Goal: Transaction & Acquisition: Purchase product/service

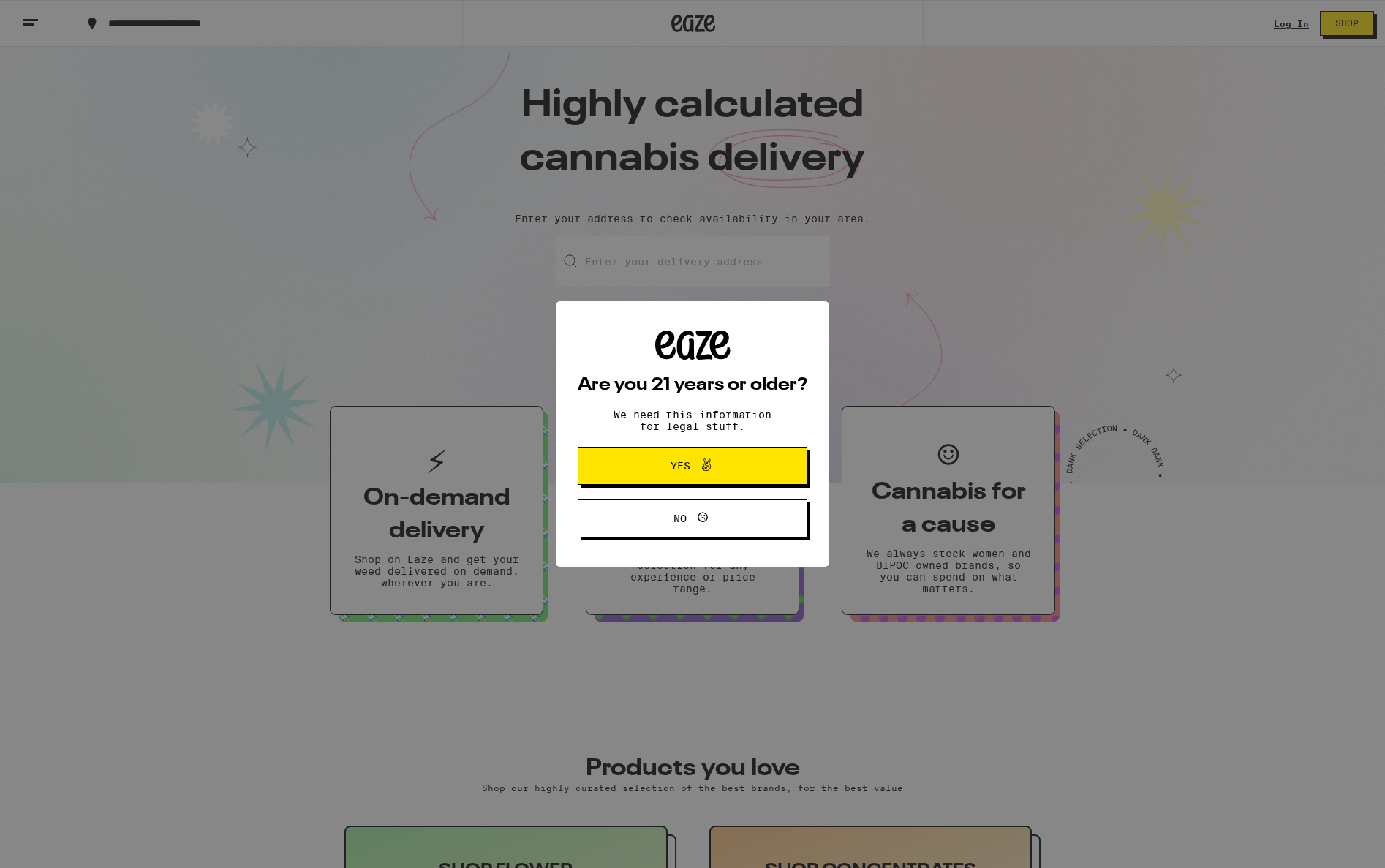
click at [707, 475] on span at bounding box center [706, 466] width 17 height 19
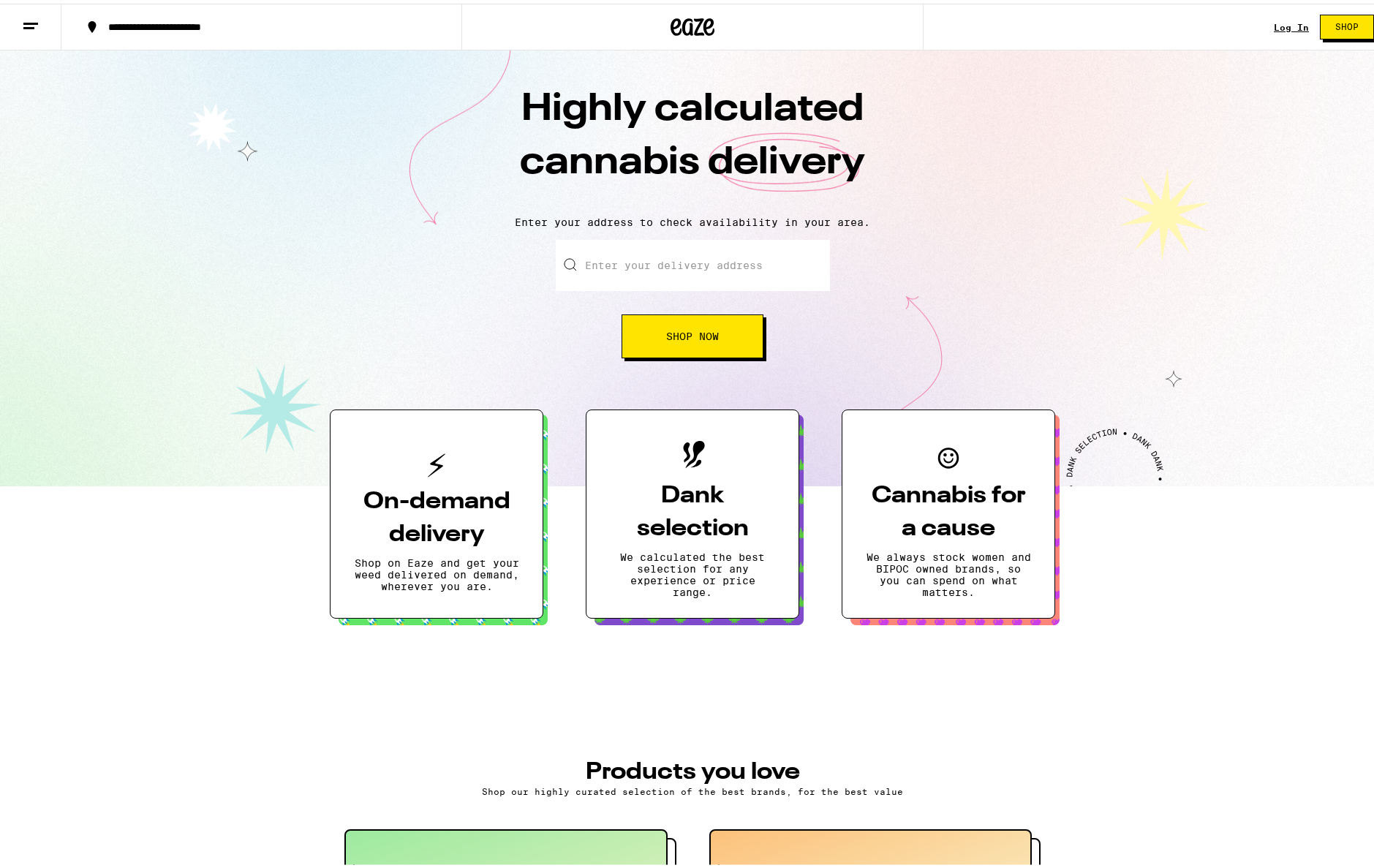
click at [1277, 29] on div "Log In Shop" at bounding box center [1330, 23] width 111 height 47
click at [1278, 25] on link "Log In" at bounding box center [1291, 23] width 35 height 9
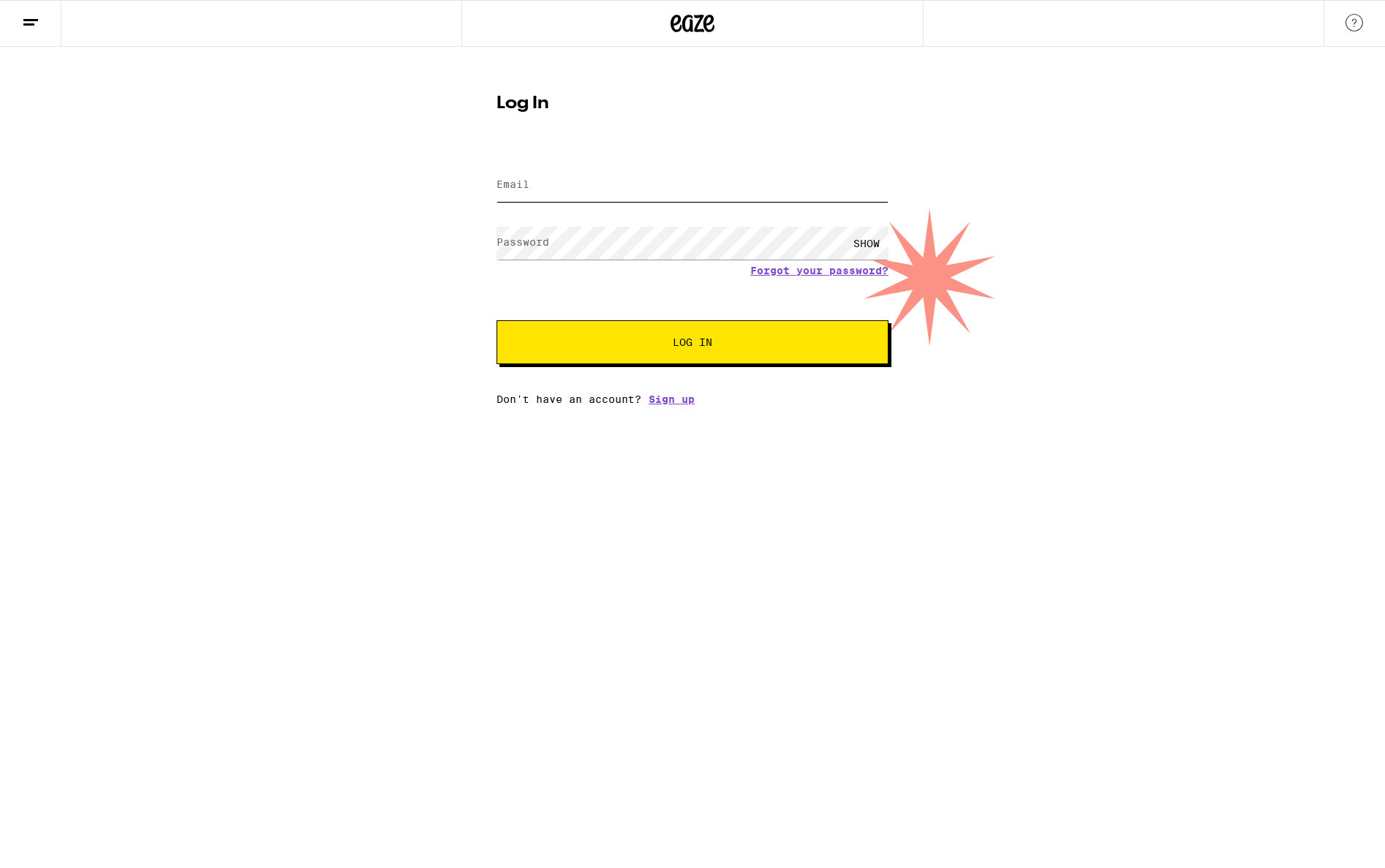
click at [579, 198] on input "Email" at bounding box center [692, 186] width 391 height 33
type input "[EMAIL_ADDRESS][DOMAIN_NAME]"
click at [497, 321] on button "Log In" at bounding box center [692, 342] width 391 height 44
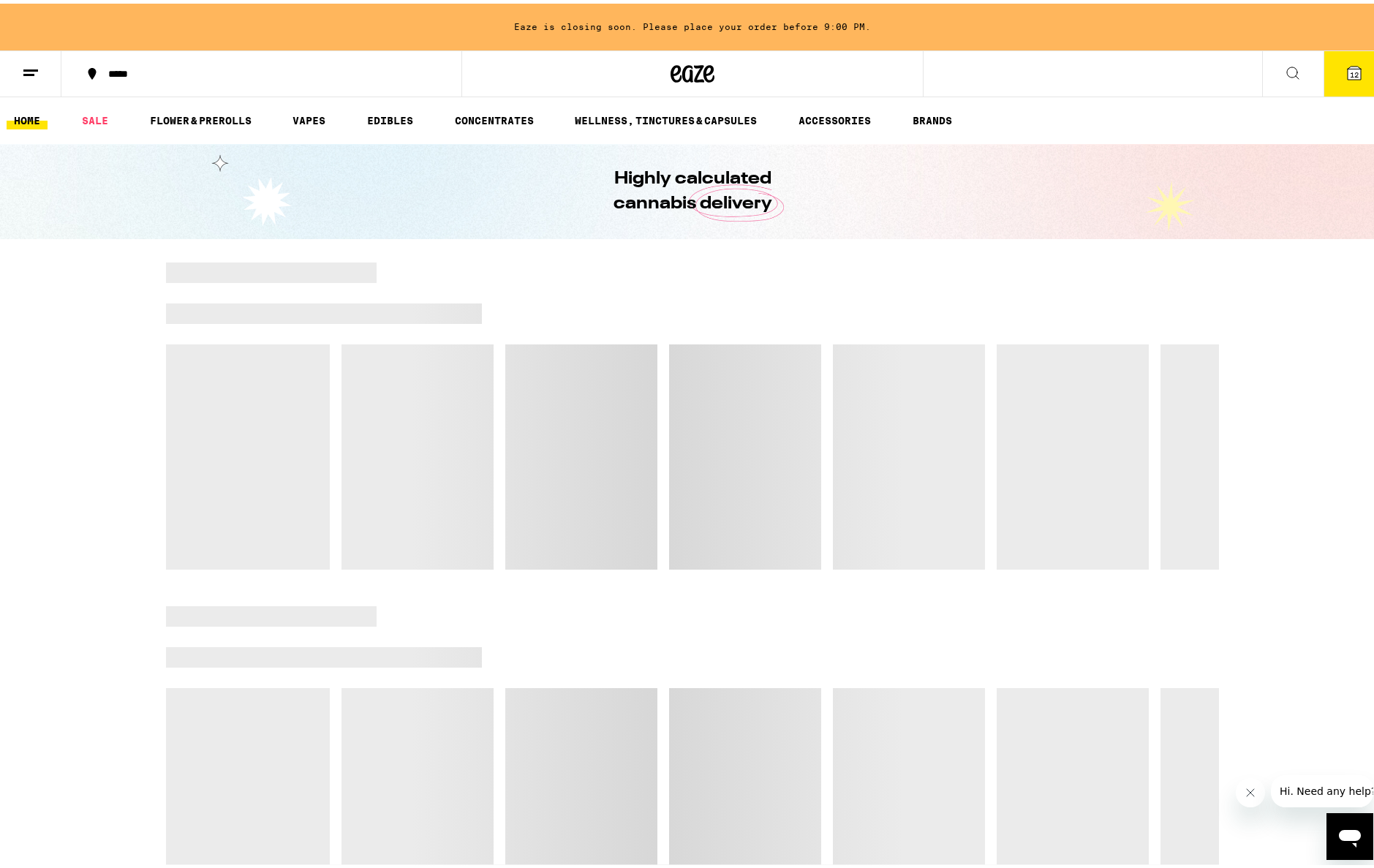
click at [1103, 184] on div "Highly calculated cannabis delivery" at bounding box center [693, 188] width 1386 height 95
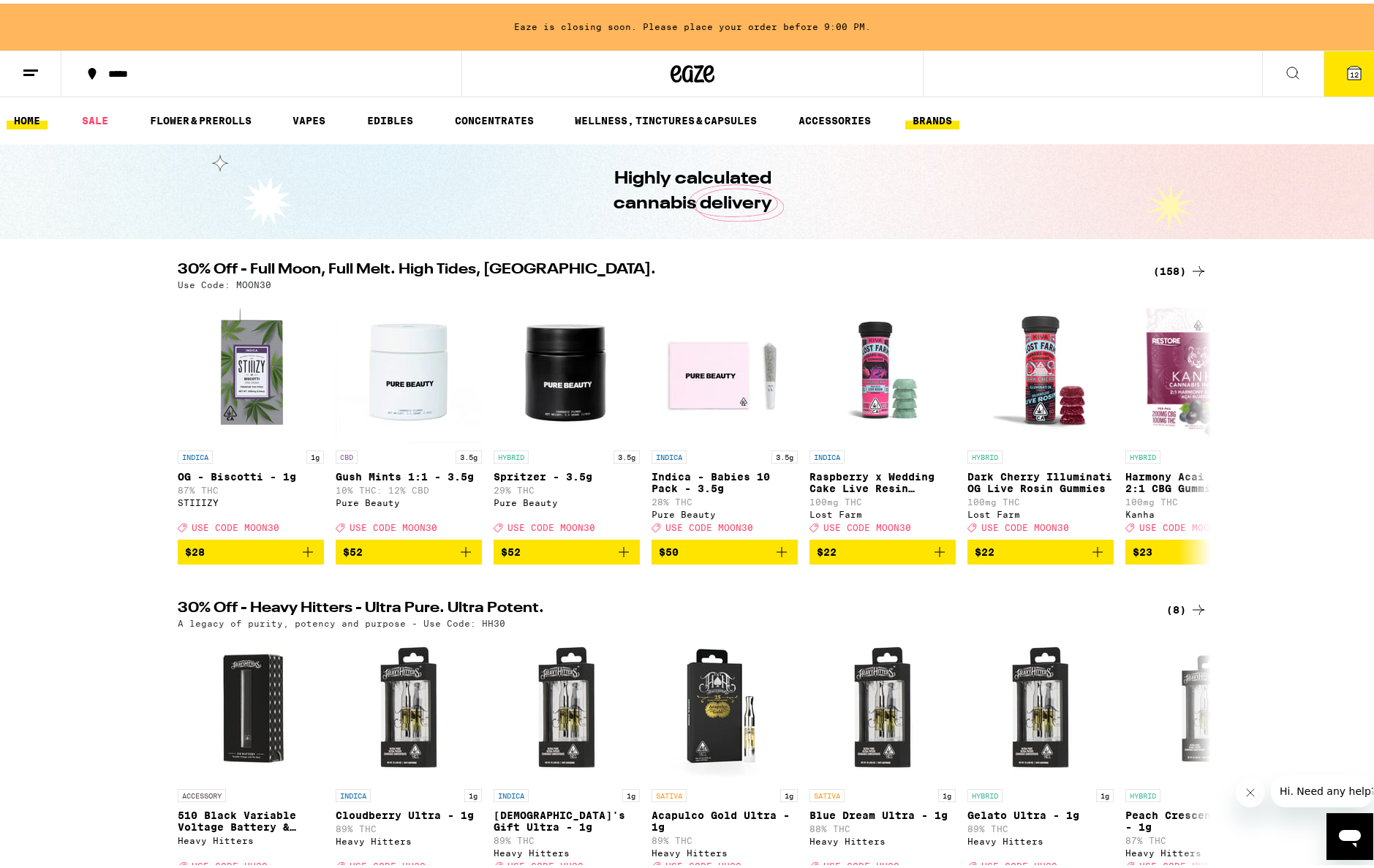
click at [951, 109] on link "BRANDS" at bounding box center [932, 117] width 54 height 17
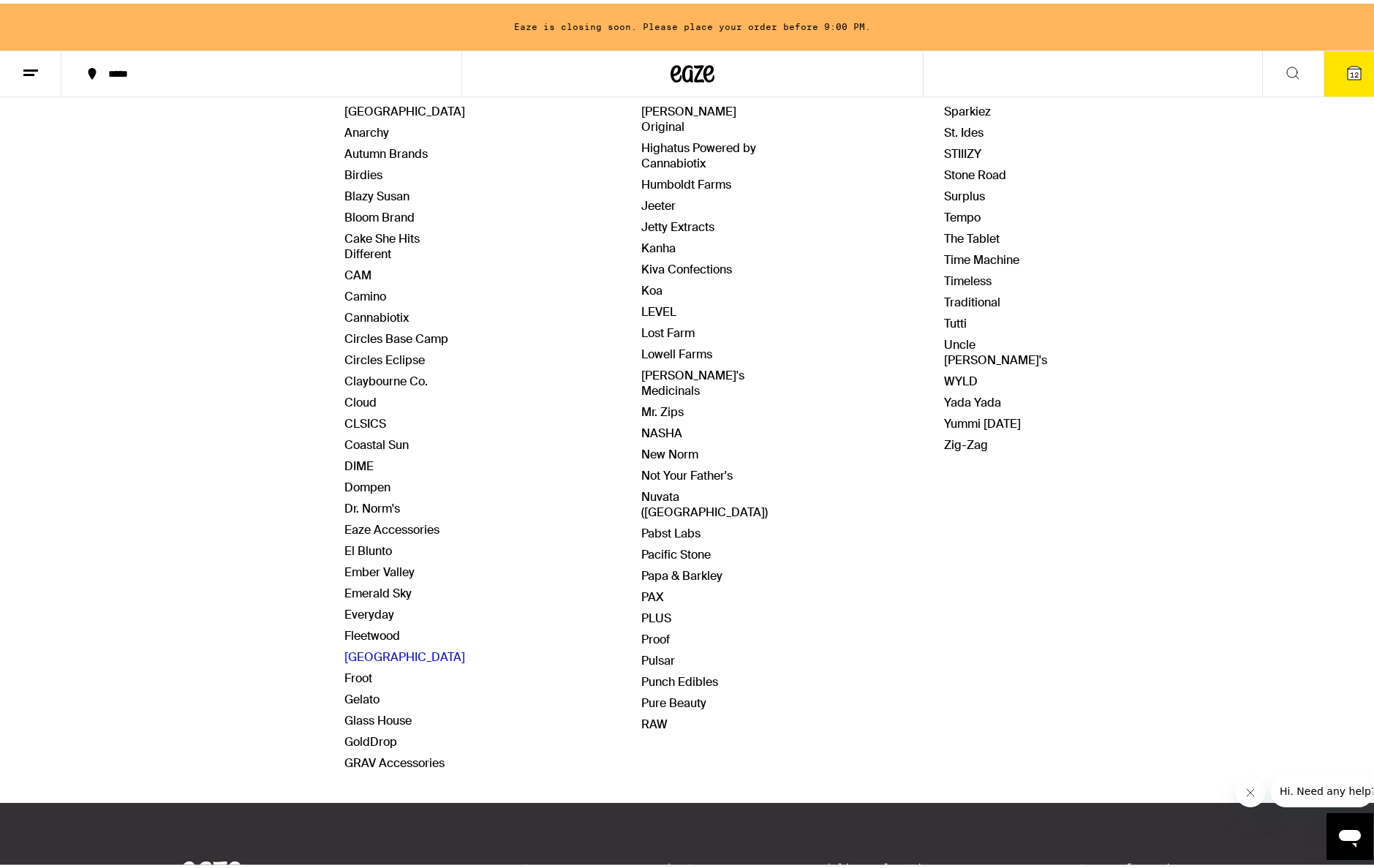
scroll to position [242, 0]
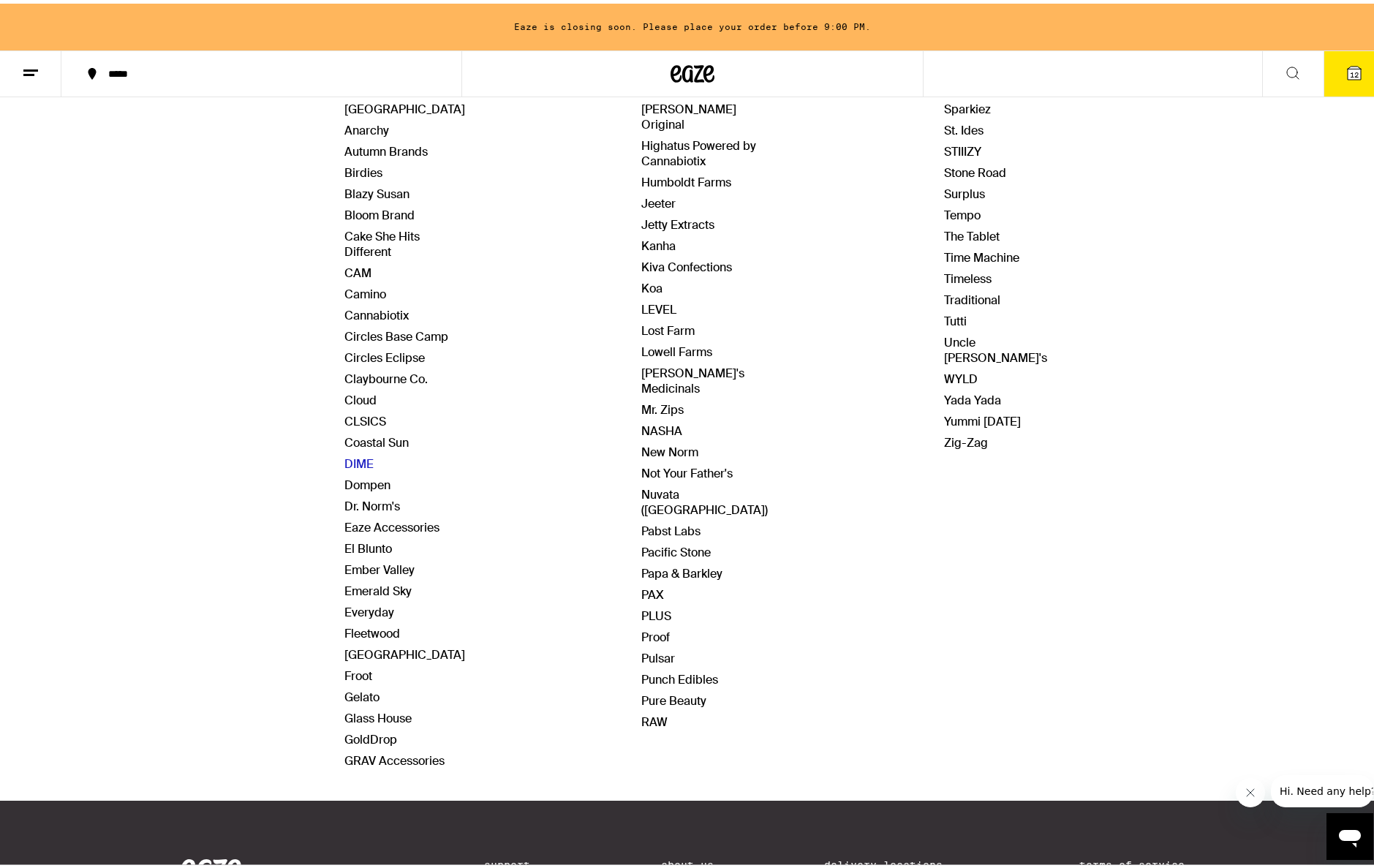
click at [357, 459] on link "DIME" at bounding box center [359, 460] width 29 height 16
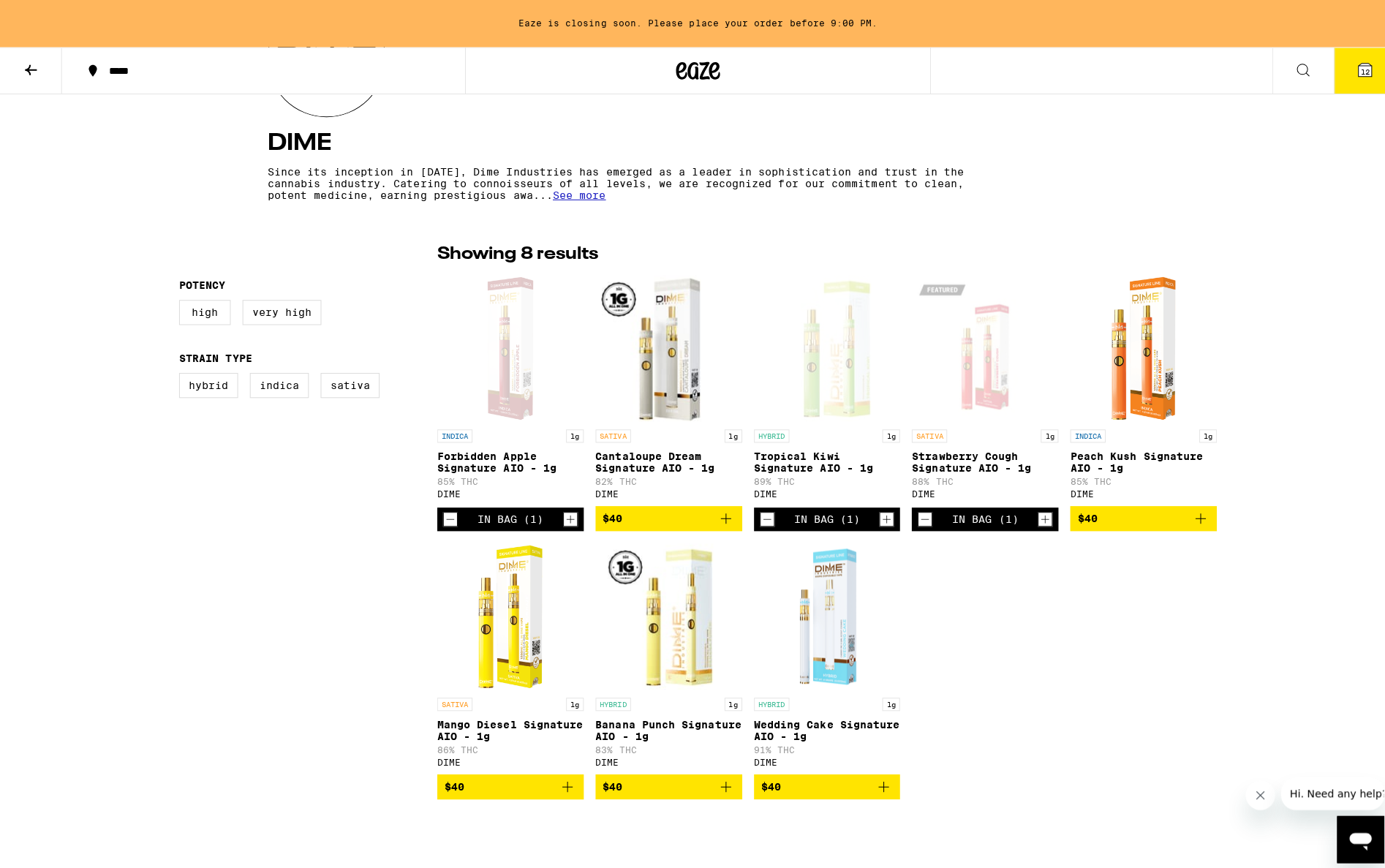
scroll to position [243, 0]
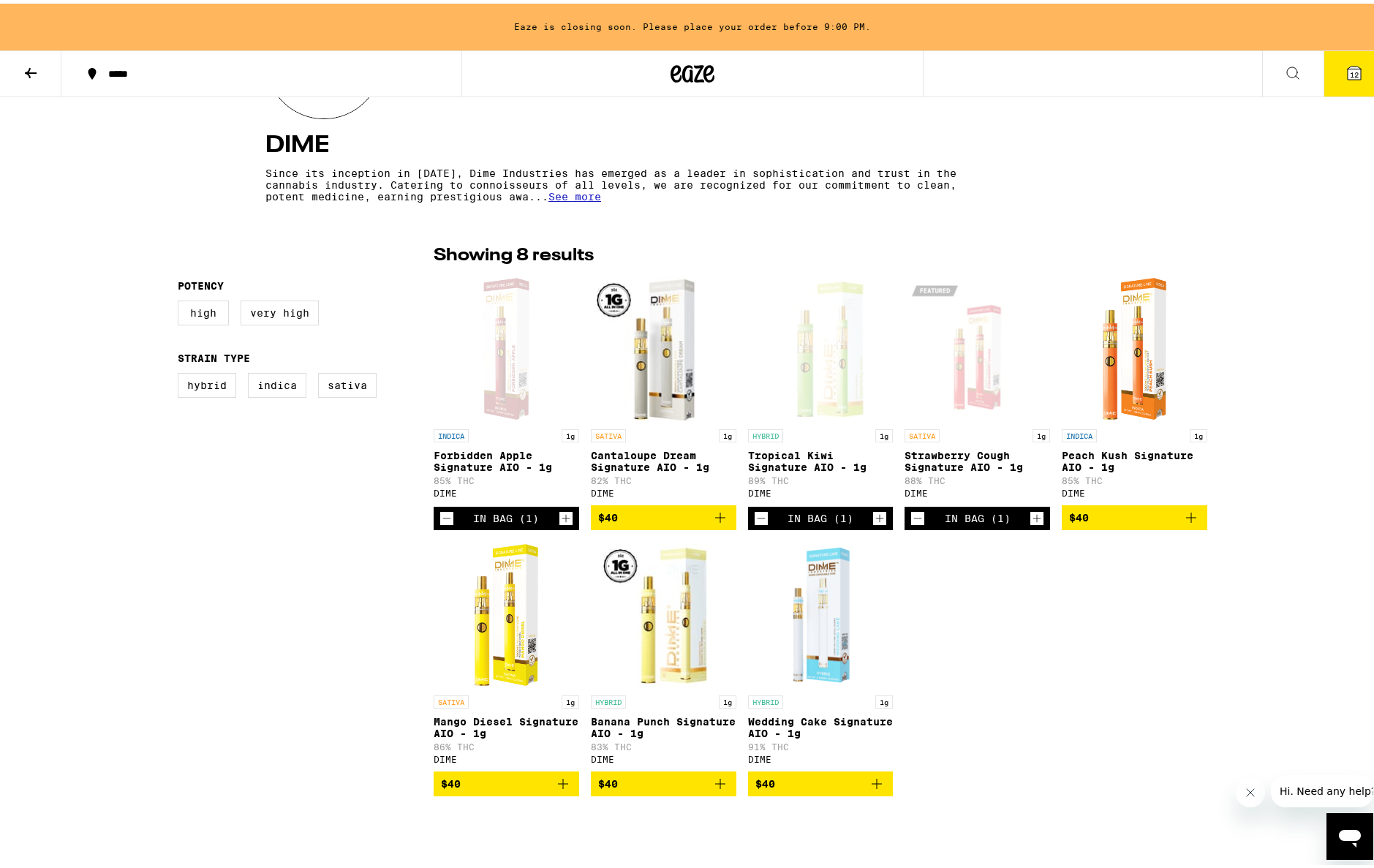
click at [872, 789] on icon "Add to bag" at bounding box center [877, 780] width 17 height 17
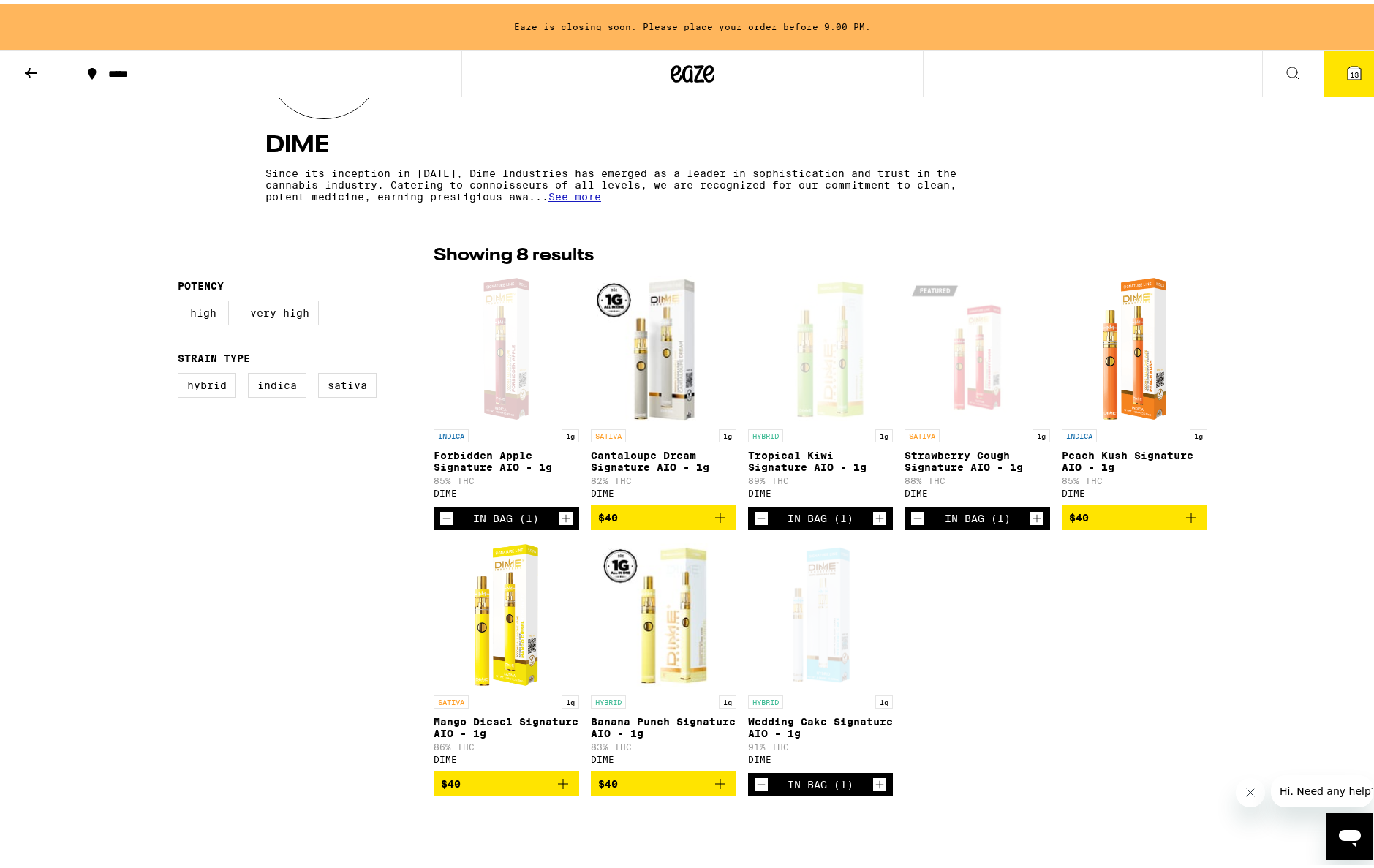
click at [1351, 69] on span "13" at bounding box center [1354, 70] width 9 height 9
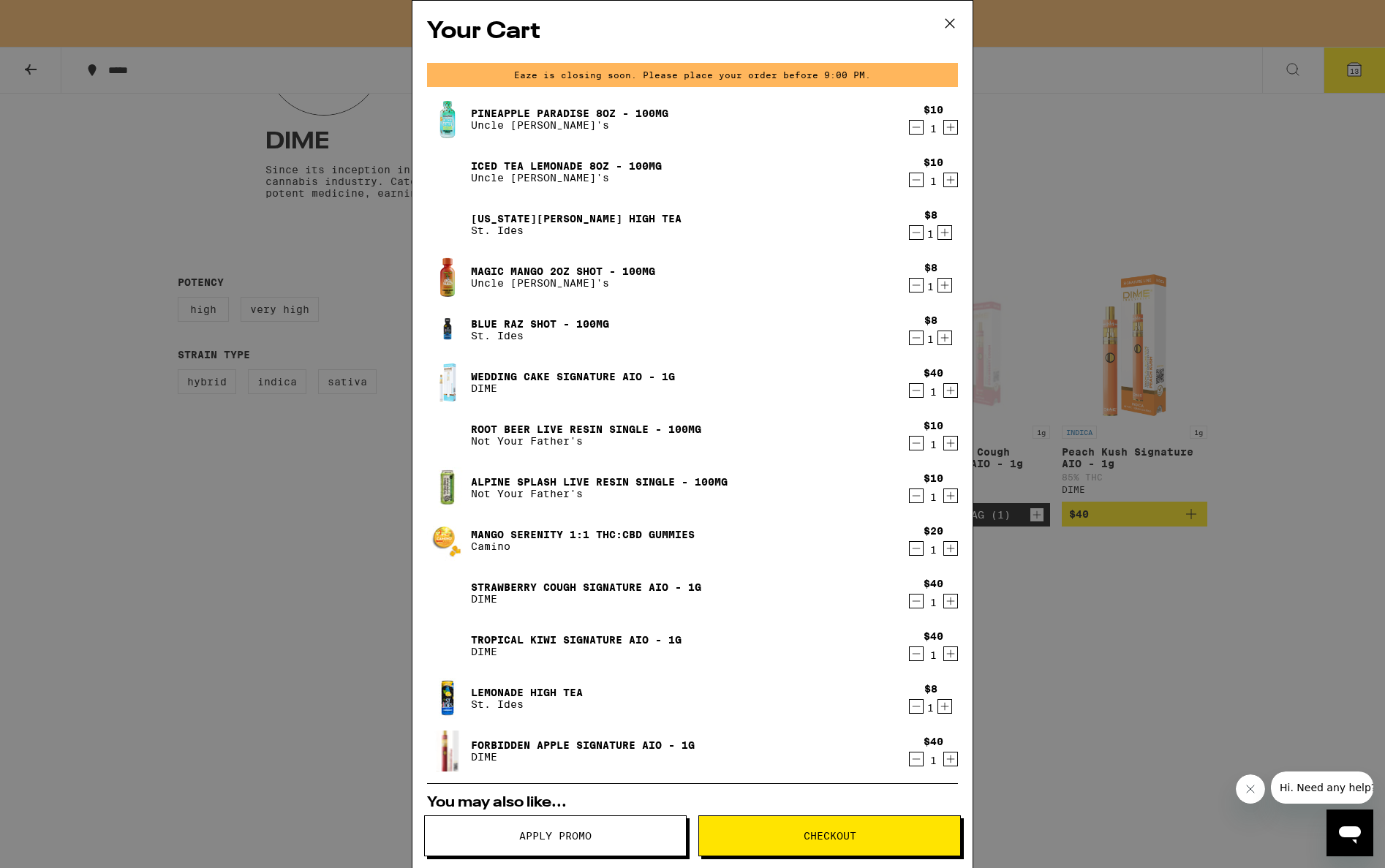
click at [909, 547] on icon "Decrement" at bounding box center [916, 548] width 13 height 17
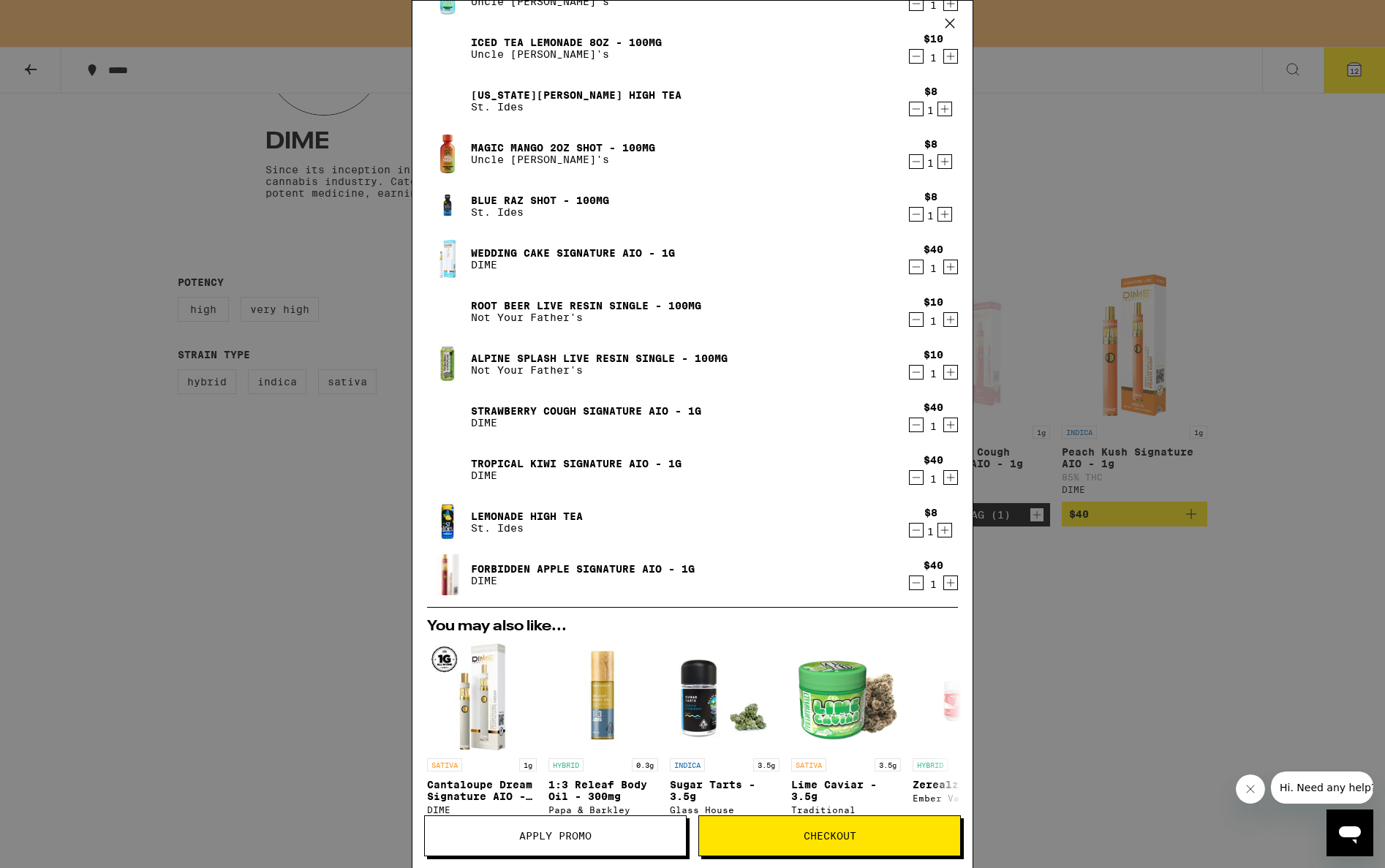
scroll to position [122, 0]
click at [909, 533] on button "Decrement" at bounding box center [916, 530] width 15 height 15
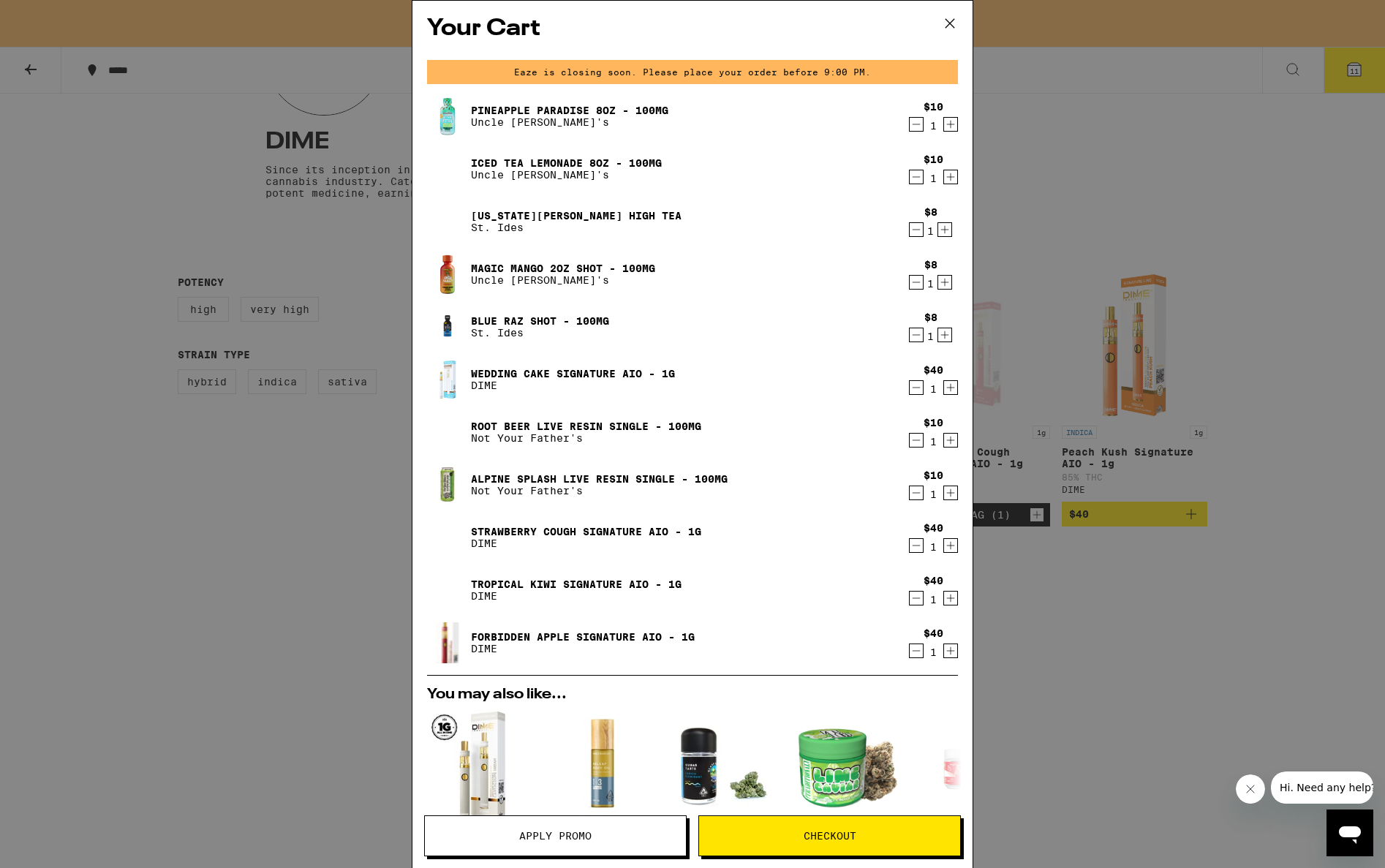
scroll to position [2, 0]
click at [909, 445] on icon "Decrement" at bounding box center [916, 441] width 13 height 17
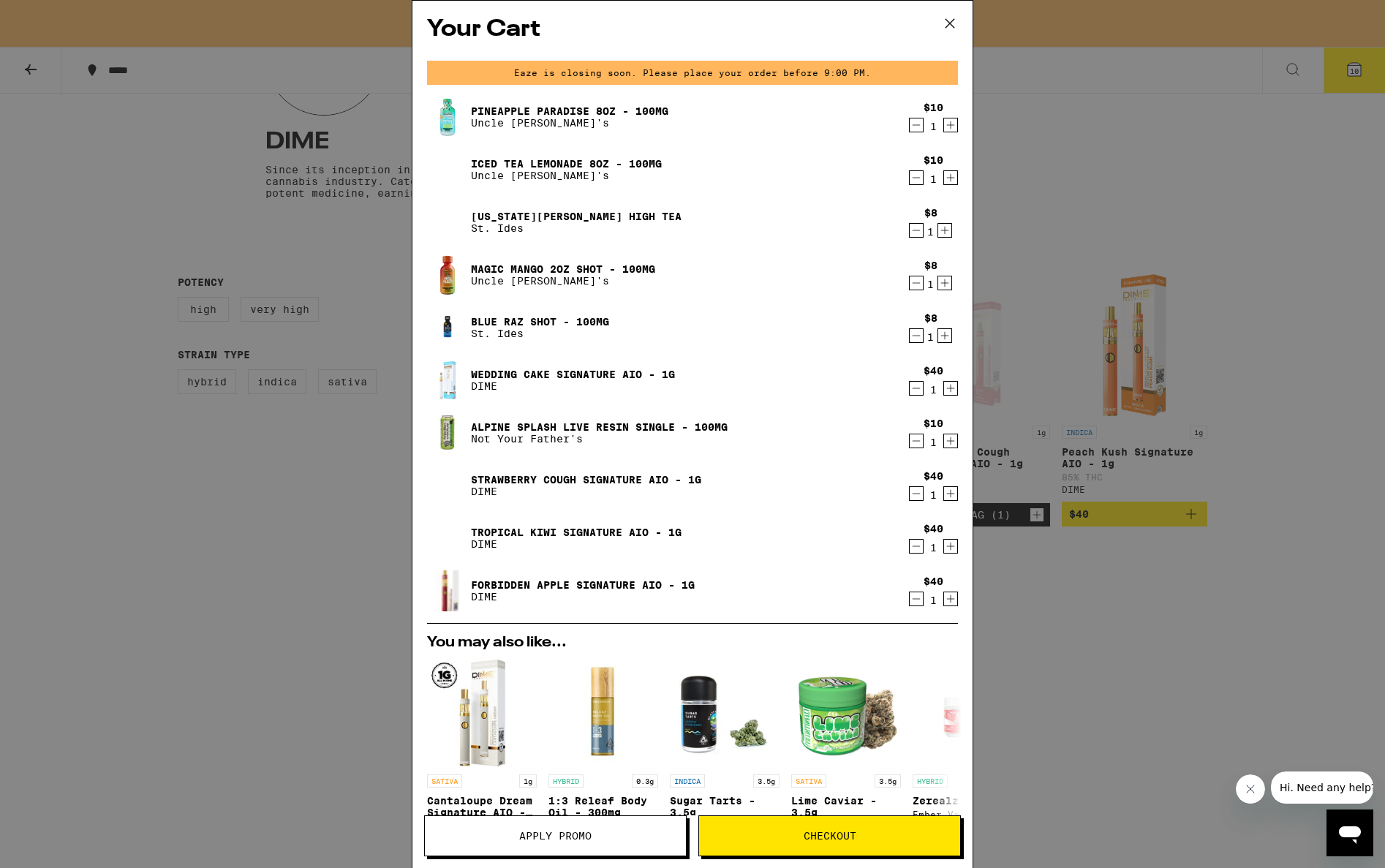
click at [909, 445] on icon "Decrement" at bounding box center [916, 441] width 13 height 17
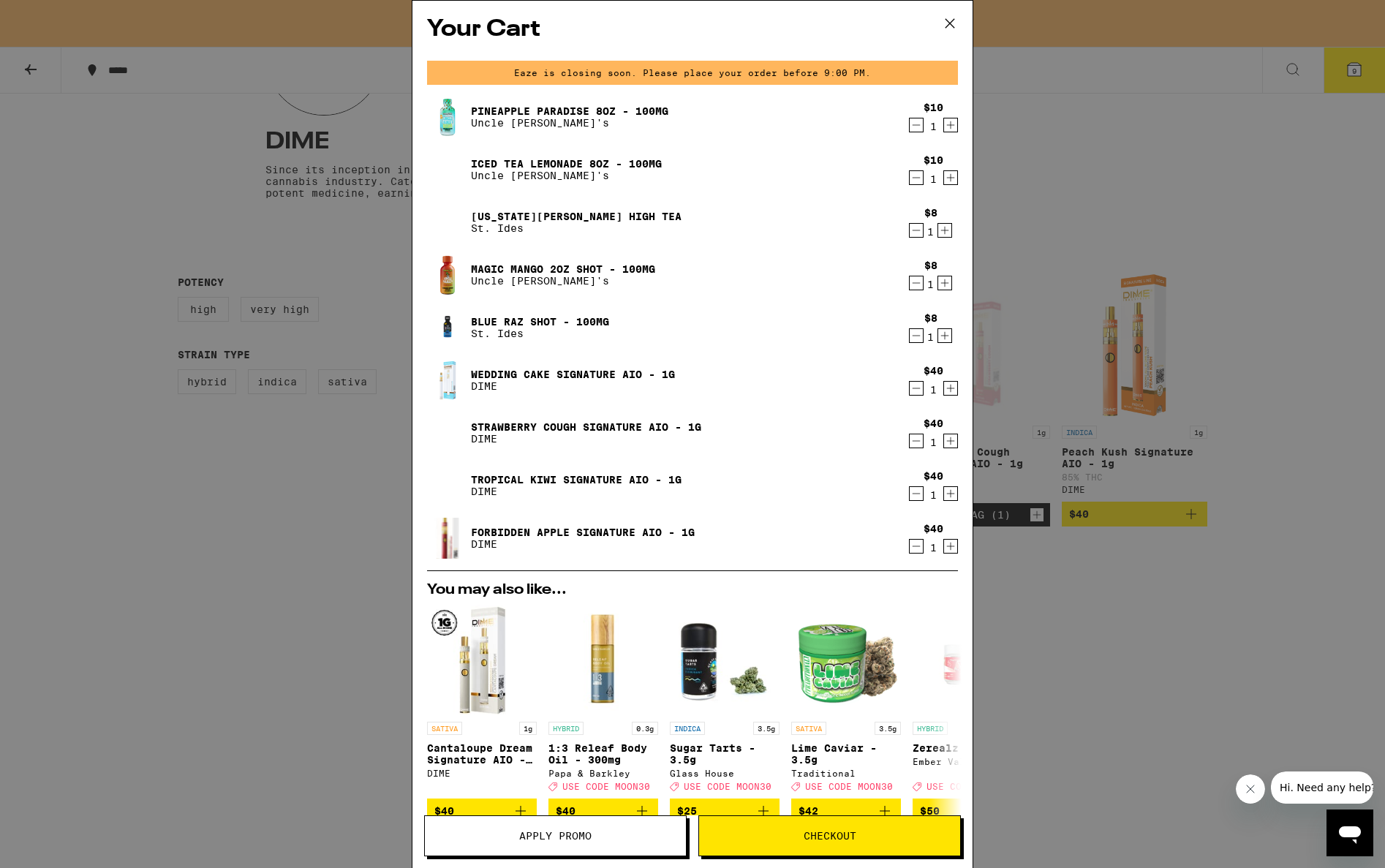
scroll to position [0, 0]
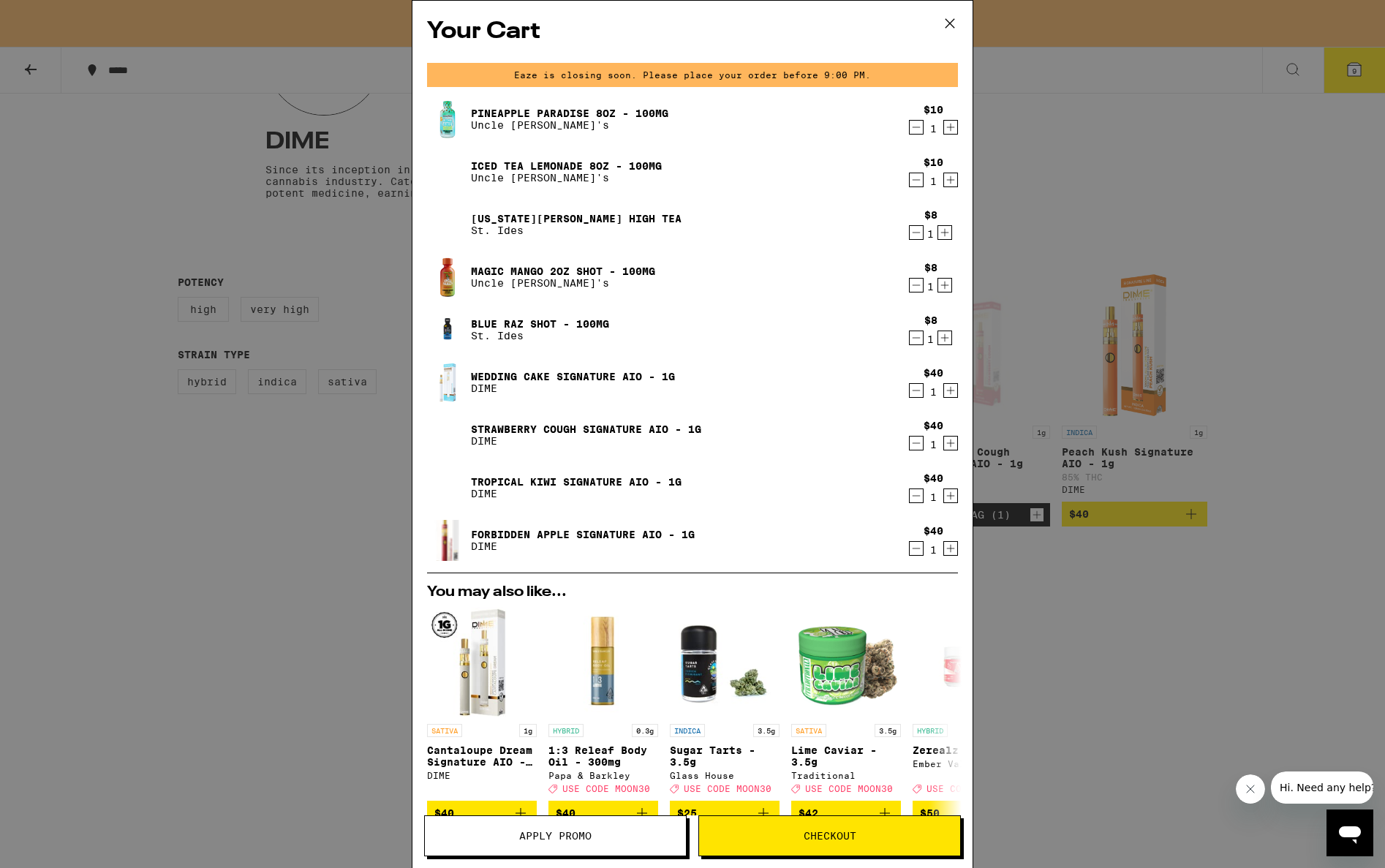
click at [641, 834] on span "Apply Promo" at bounding box center [555, 835] width 261 height 10
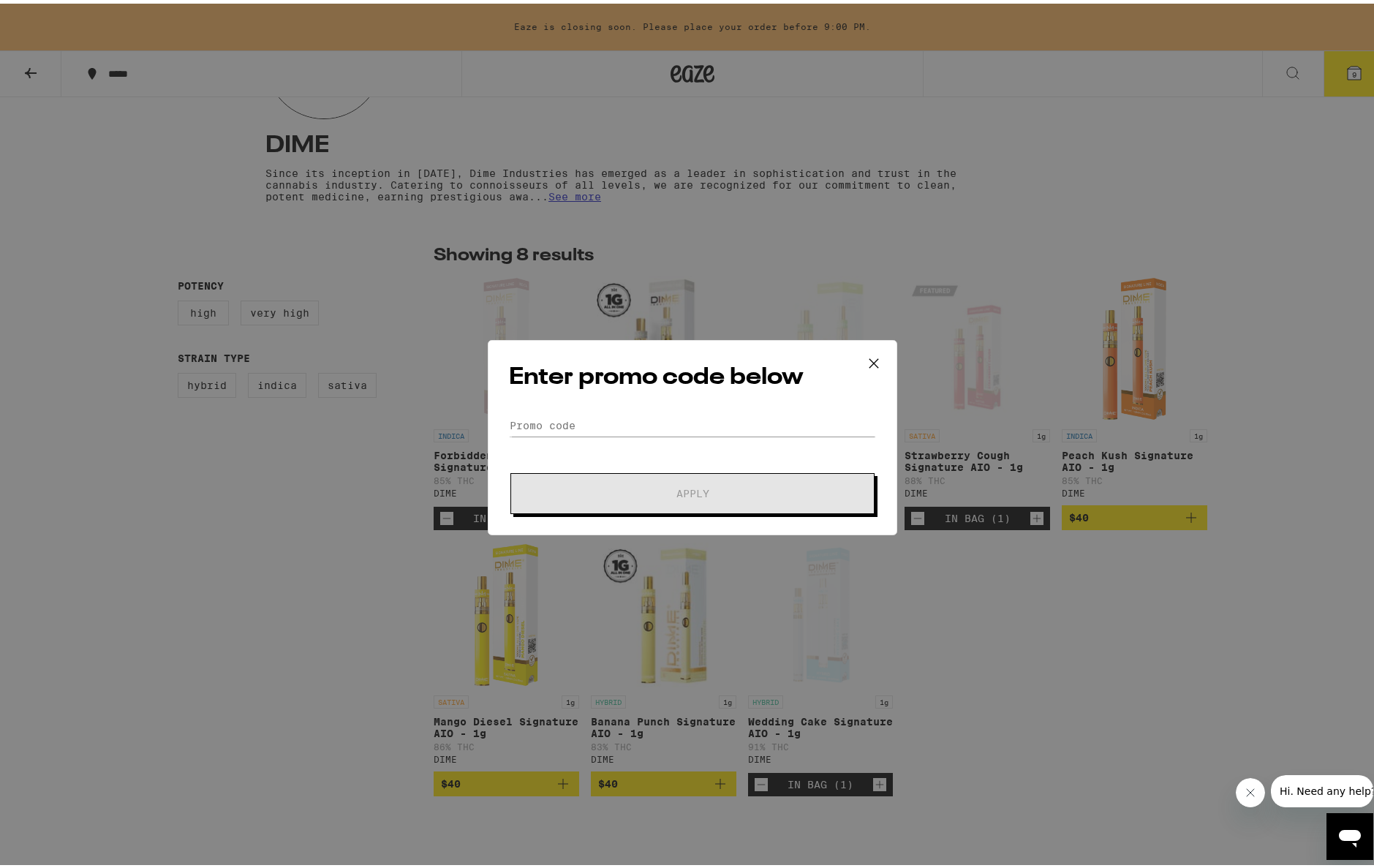
click at [863, 356] on icon at bounding box center [874, 360] width 22 height 22
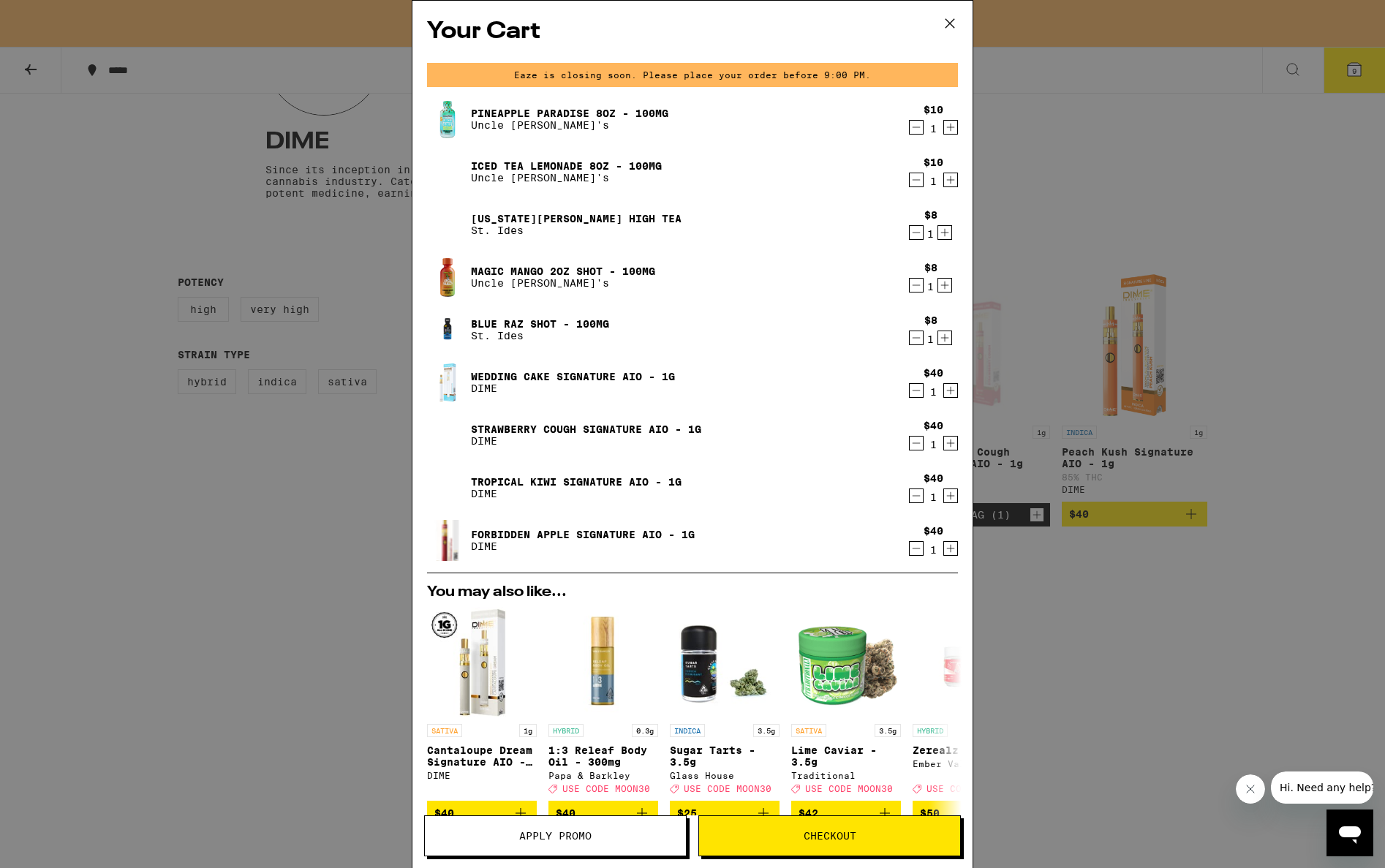
click at [836, 831] on span "Checkout" at bounding box center [829, 835] width 52 height 10
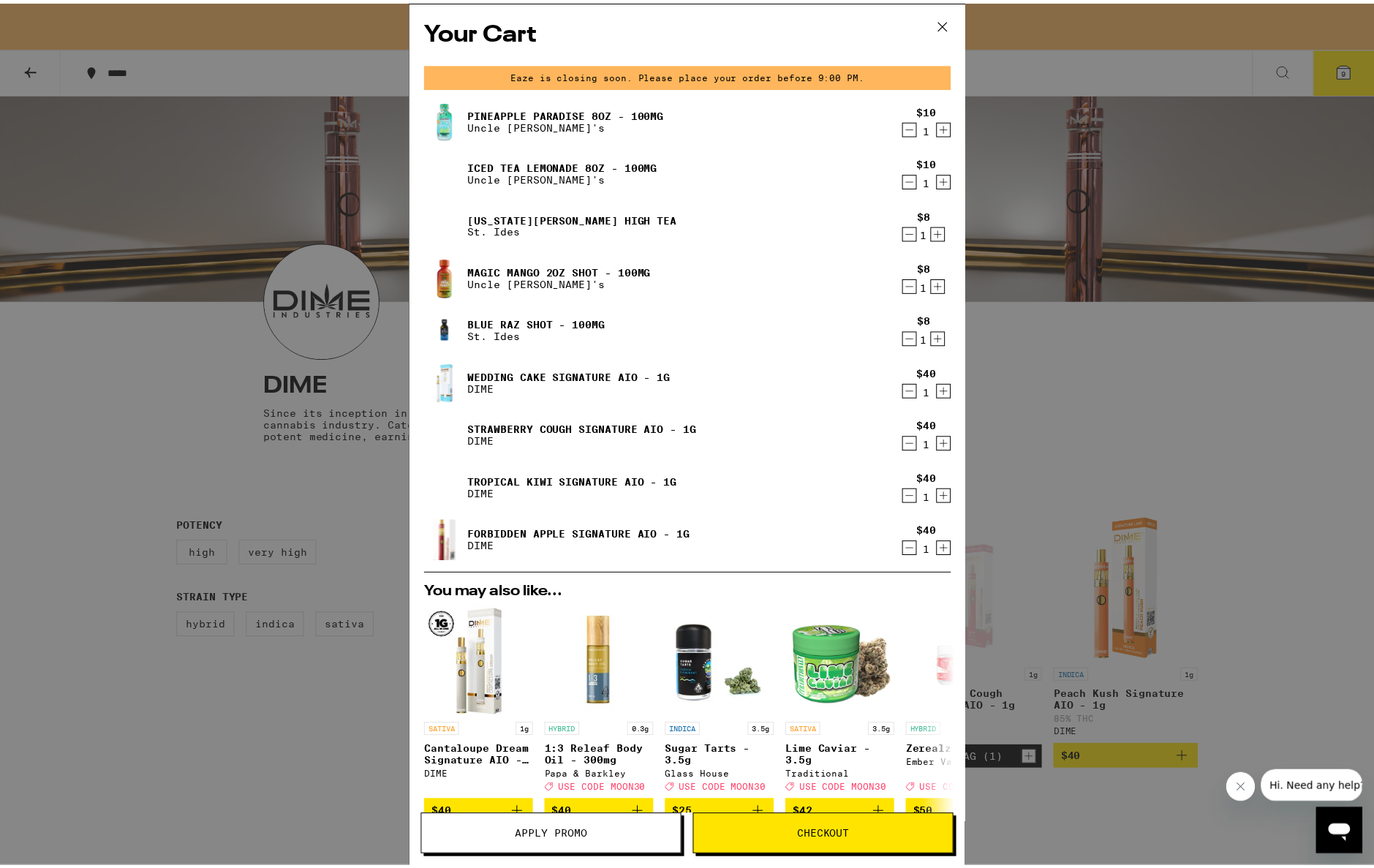
scroll to position [243, 0]
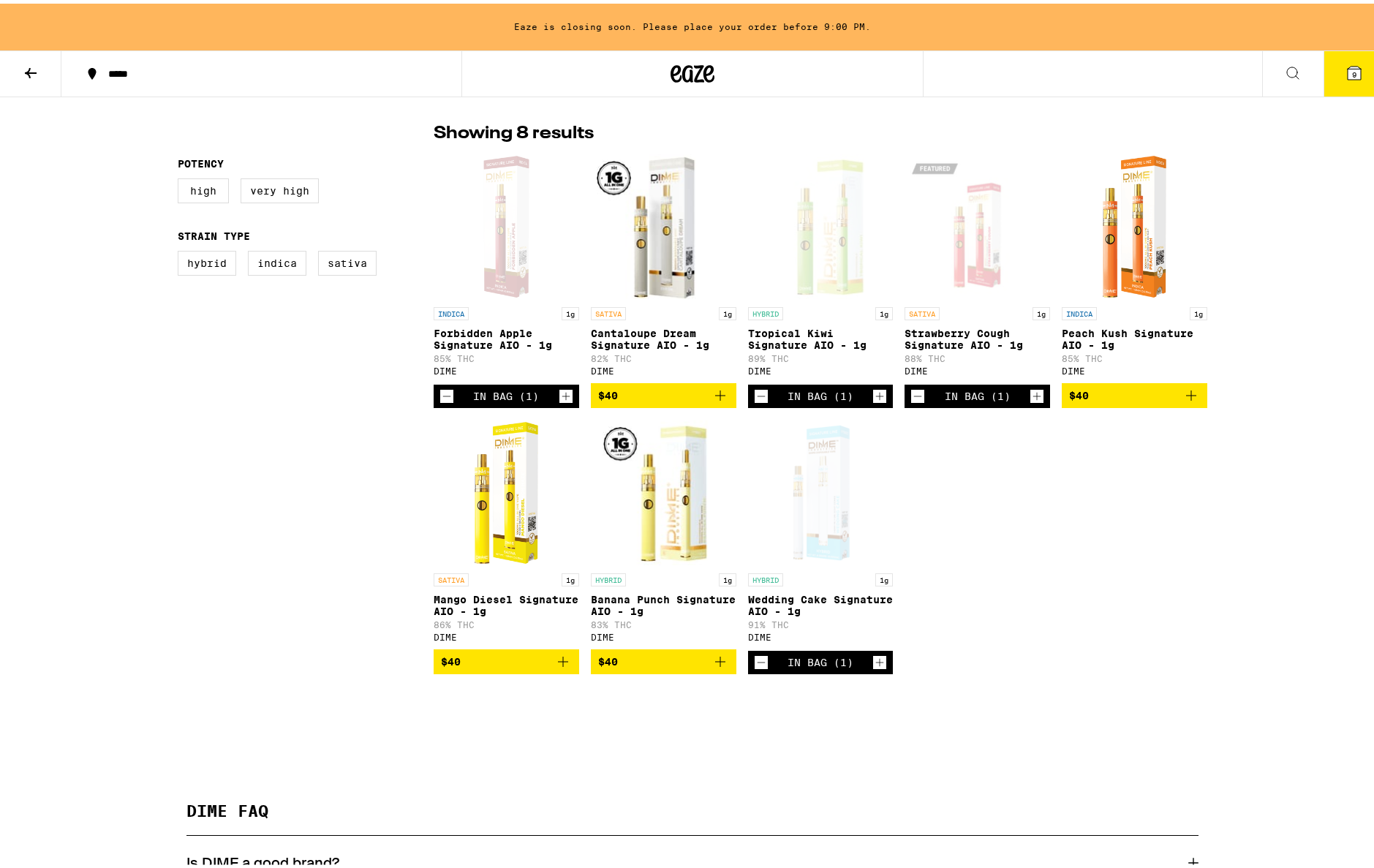
click at [636, 552] on img "Open page for Banana Punch Signature AIO - 1g from DIME" at bounding box center [663, 488] width 146 height 146
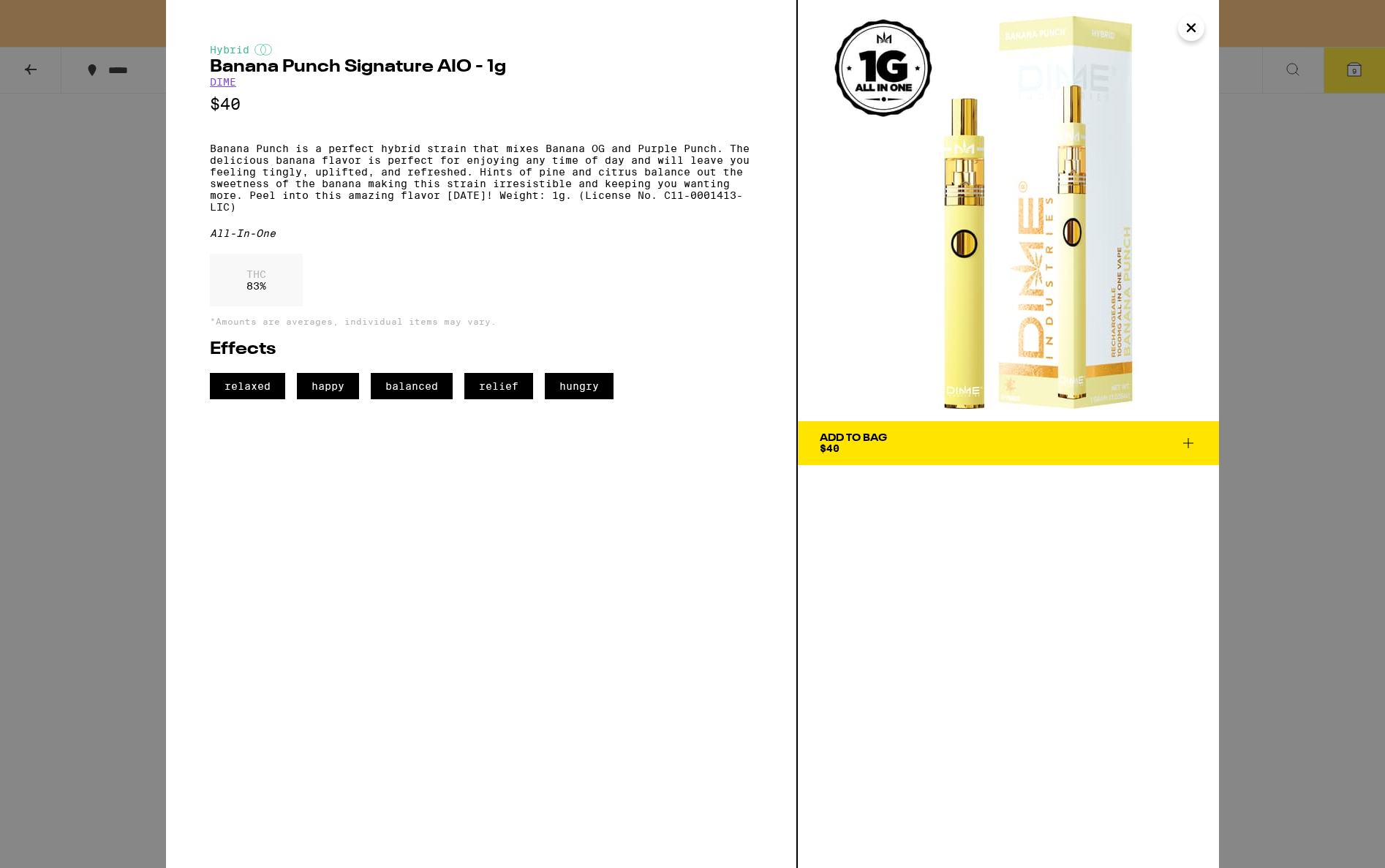
click at [1192, 26] on icon "Close" at bounding box center [1191, 28] width 17 height 22
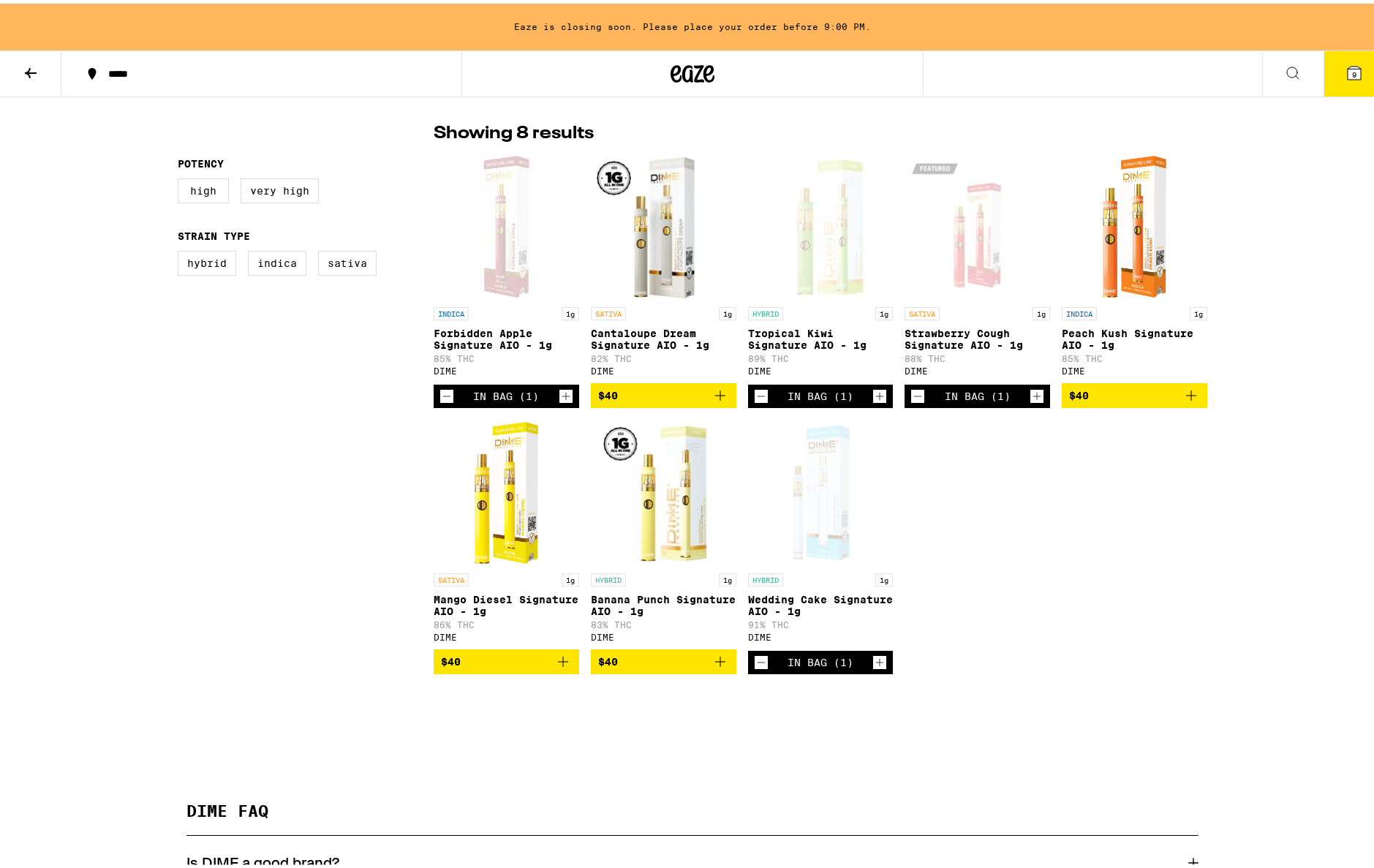
click at [1327, 67] on button "9" at bounding box center [1354, 70] width 62 height 45
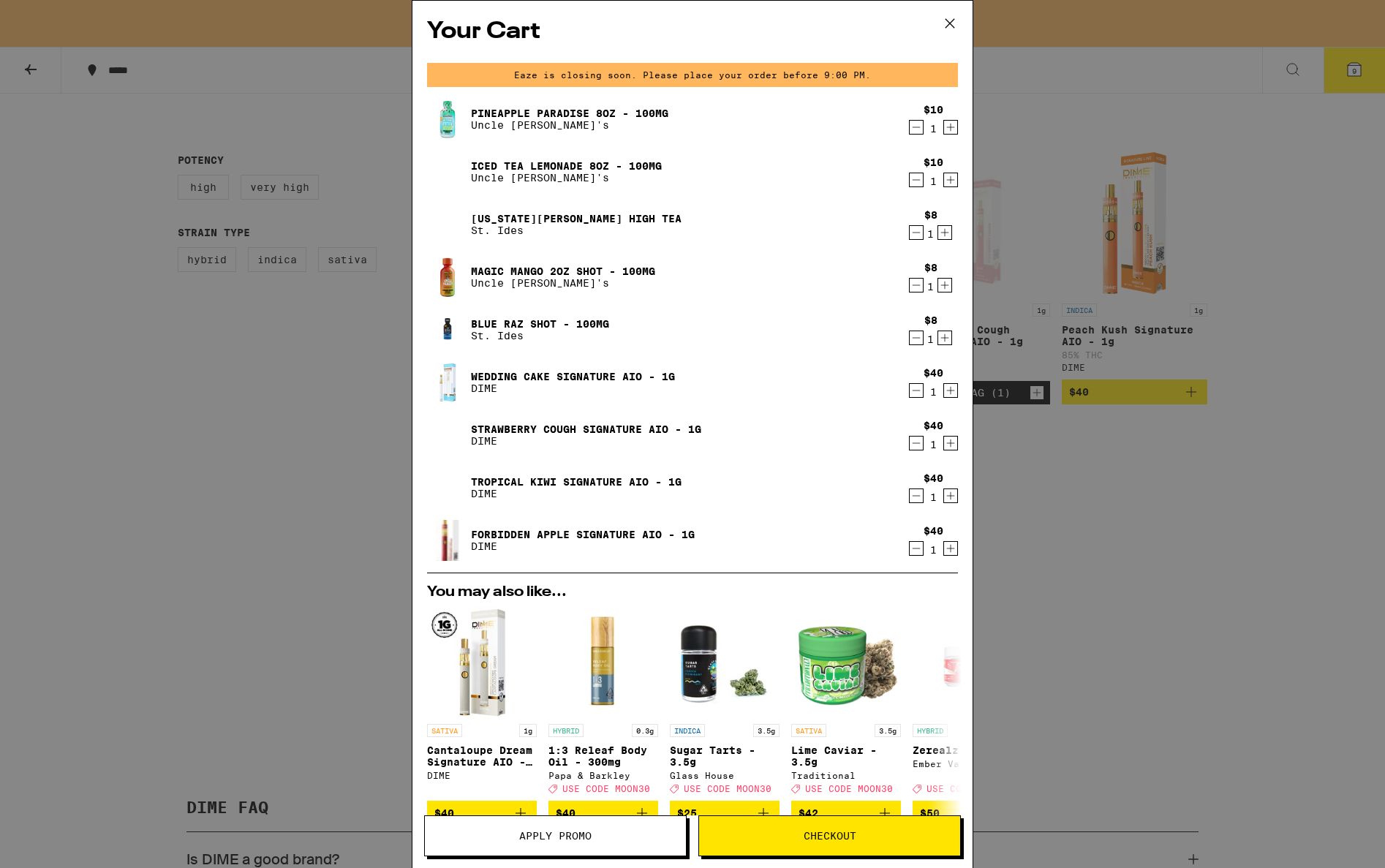
click at [1031, 571] on div "Your Cart Eaze is closing soon. Please place your order before 9:00 PM. Pineapp…" at bounding box center [692, 434] width 1385 height 868
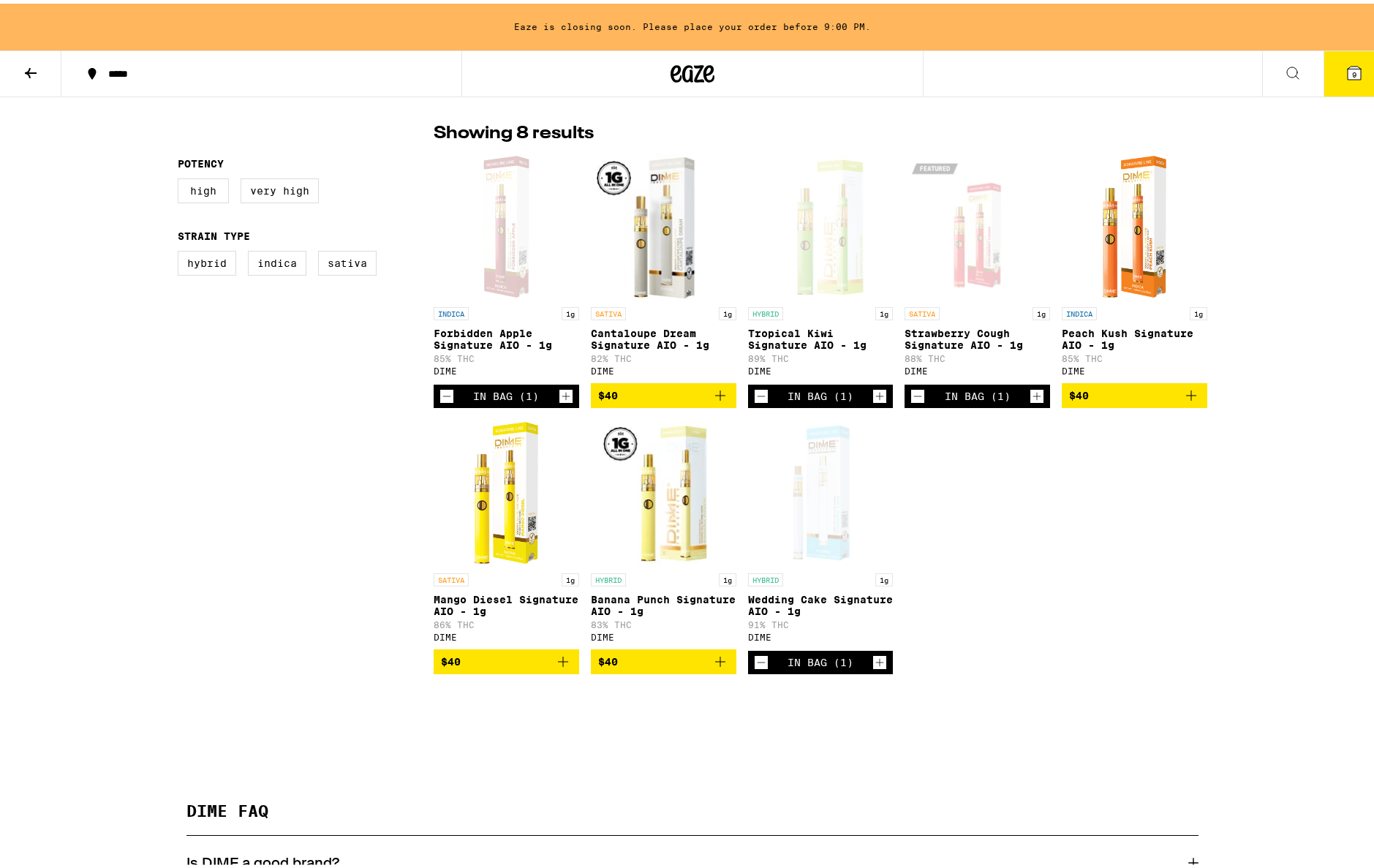
click at [1330, 79] on button "9" at bounding box center [1354, 70] width 62 height 45
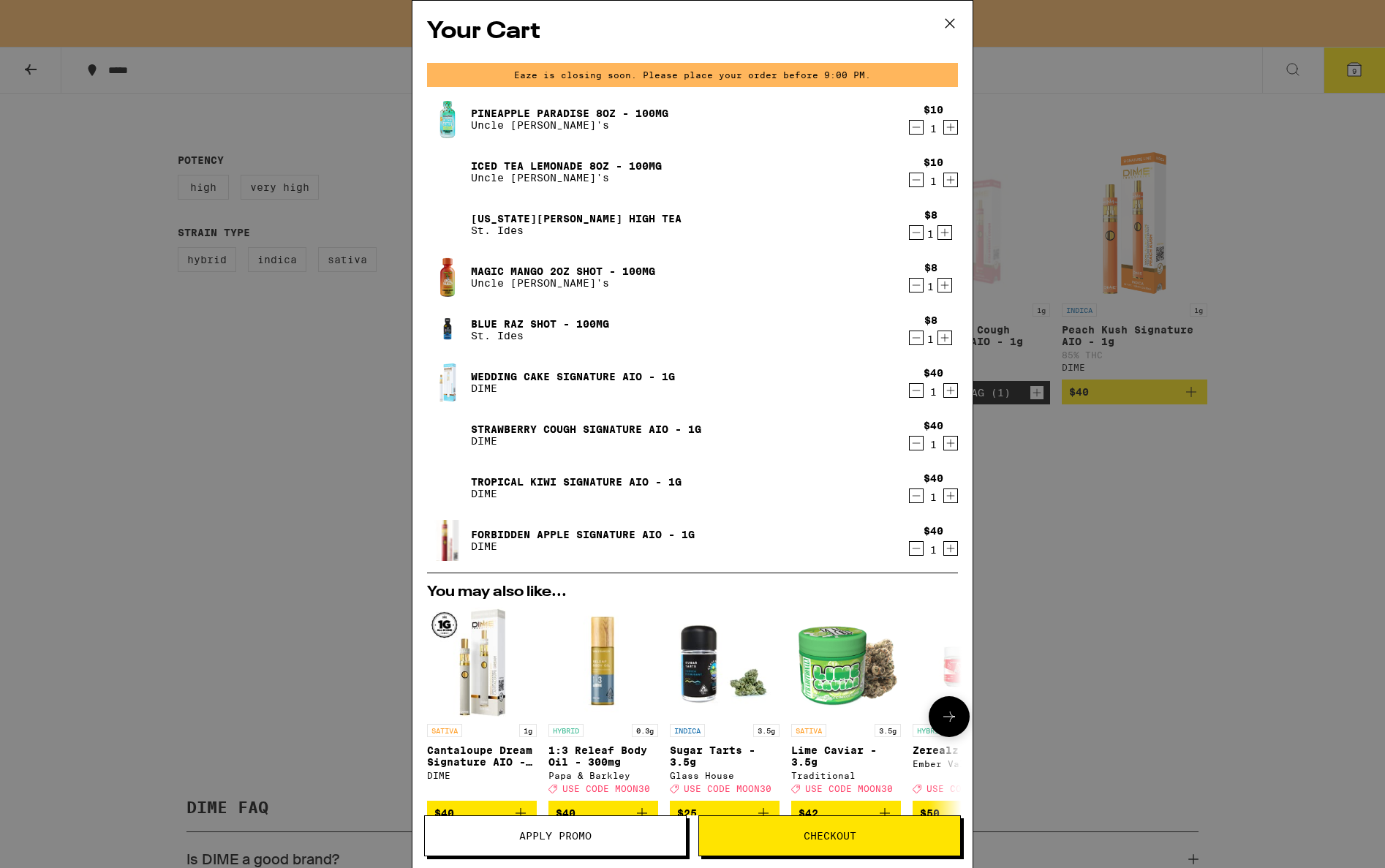
scroll to position [226, 0]
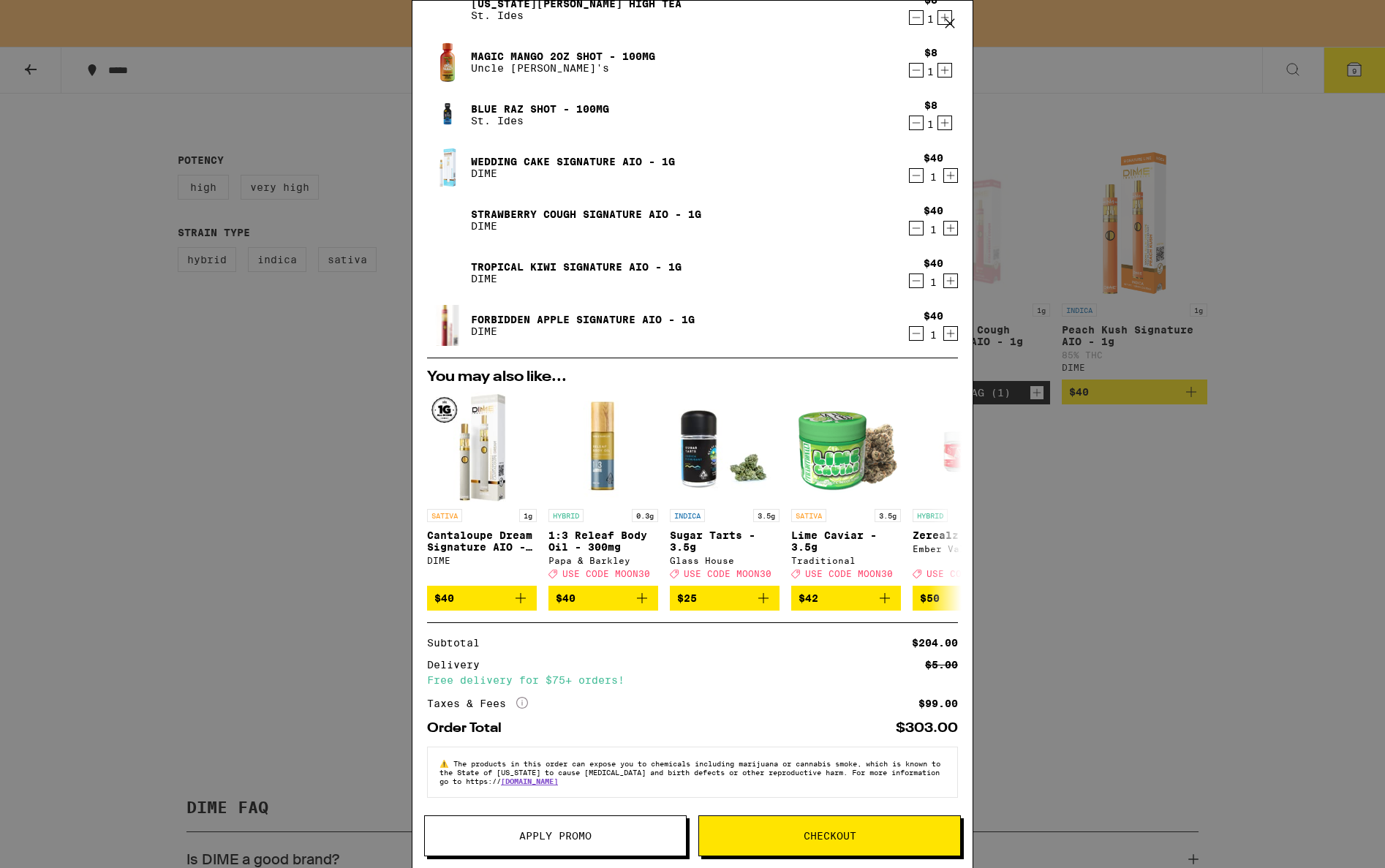
click at [767, 827] on button "Checkout" at bounding box center [829, 835] width 263 height 41
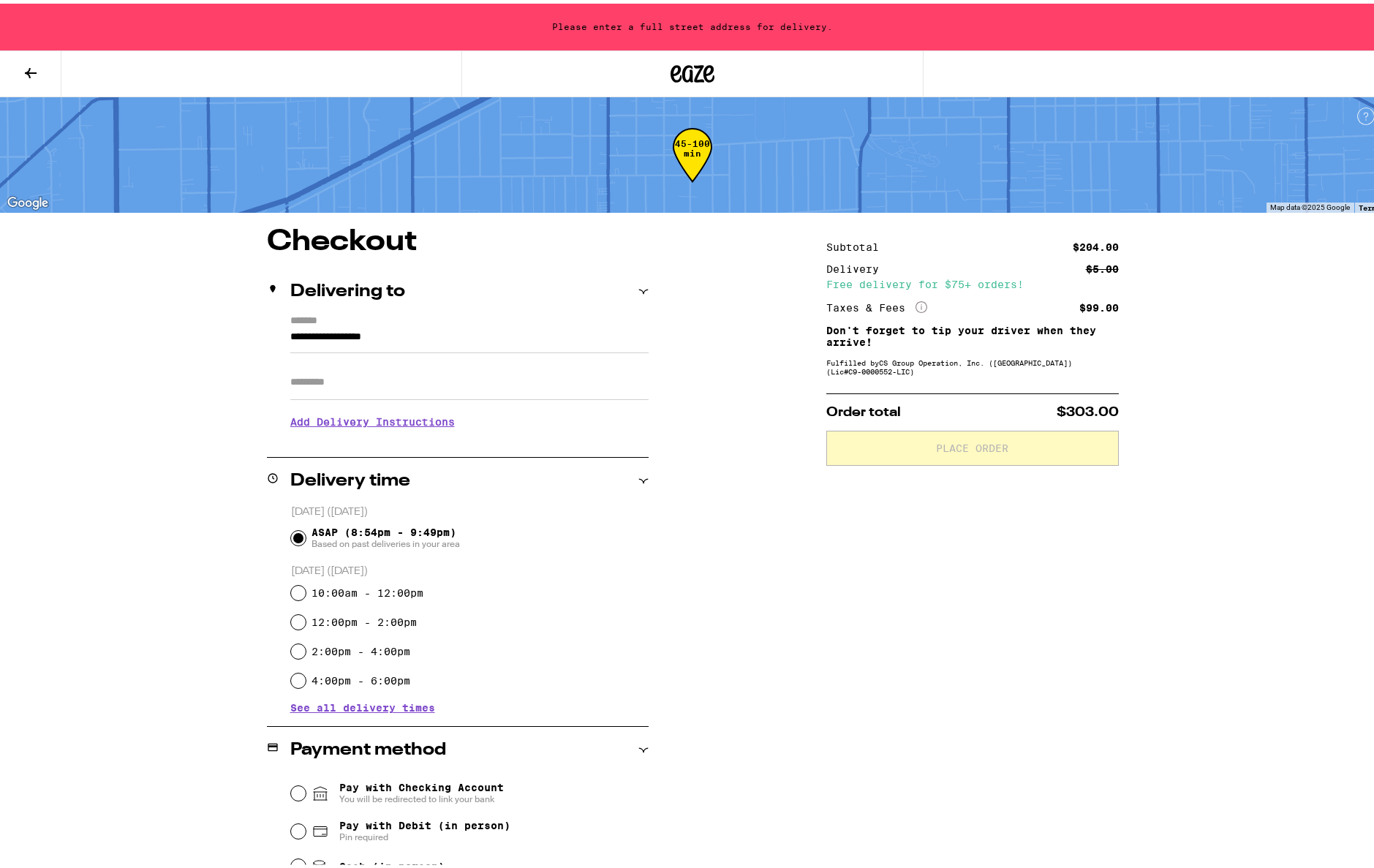
click at [916, 308] on icon "More Info" at bounding box center [921, 303] width 12 height 12
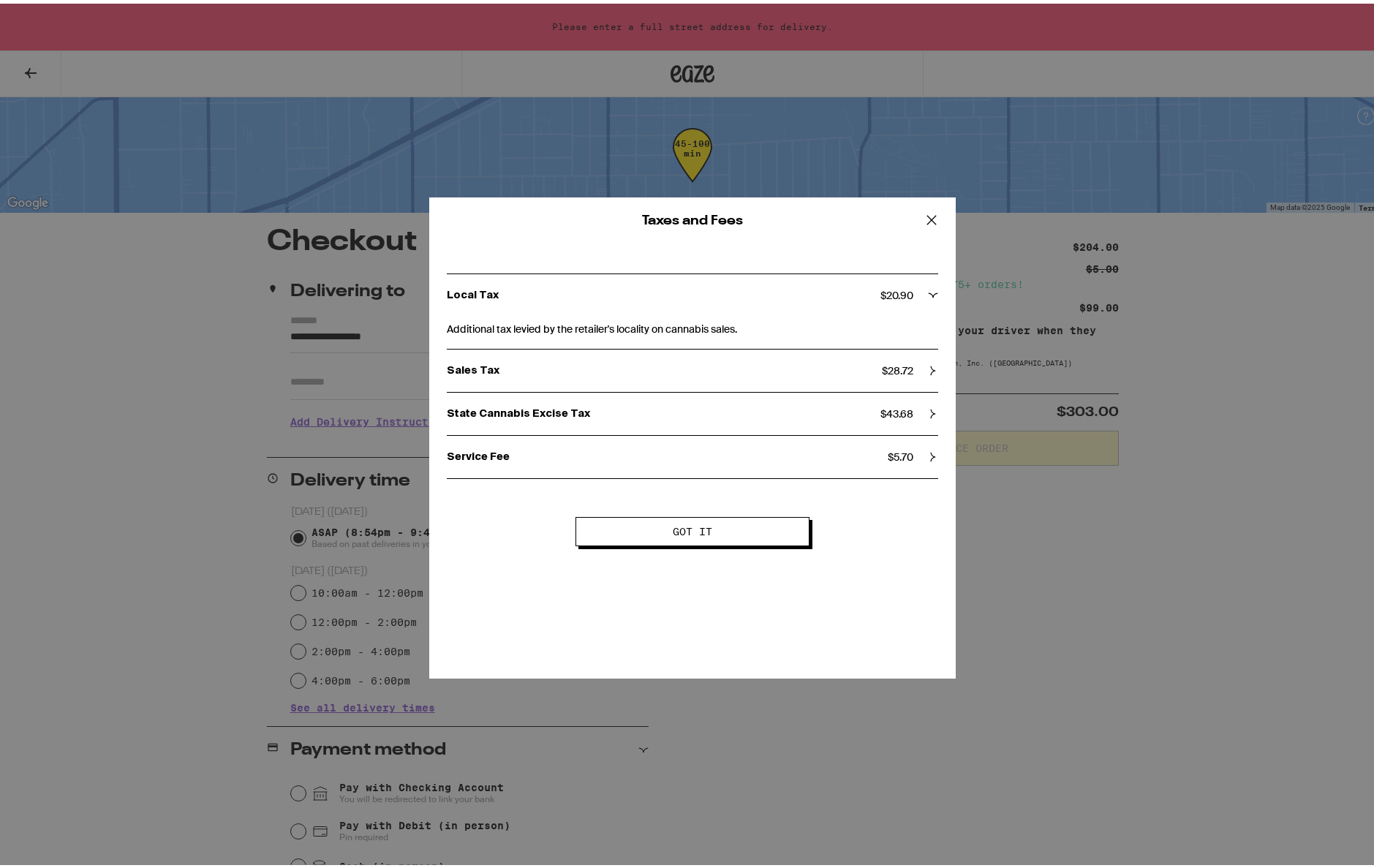
click at [1088, 548] on div "Taxes and Fees Local Tax $ 20.90 Additional tax levied by the retailer's locali…" at bounding box center [693, 434] width 1386 height 868
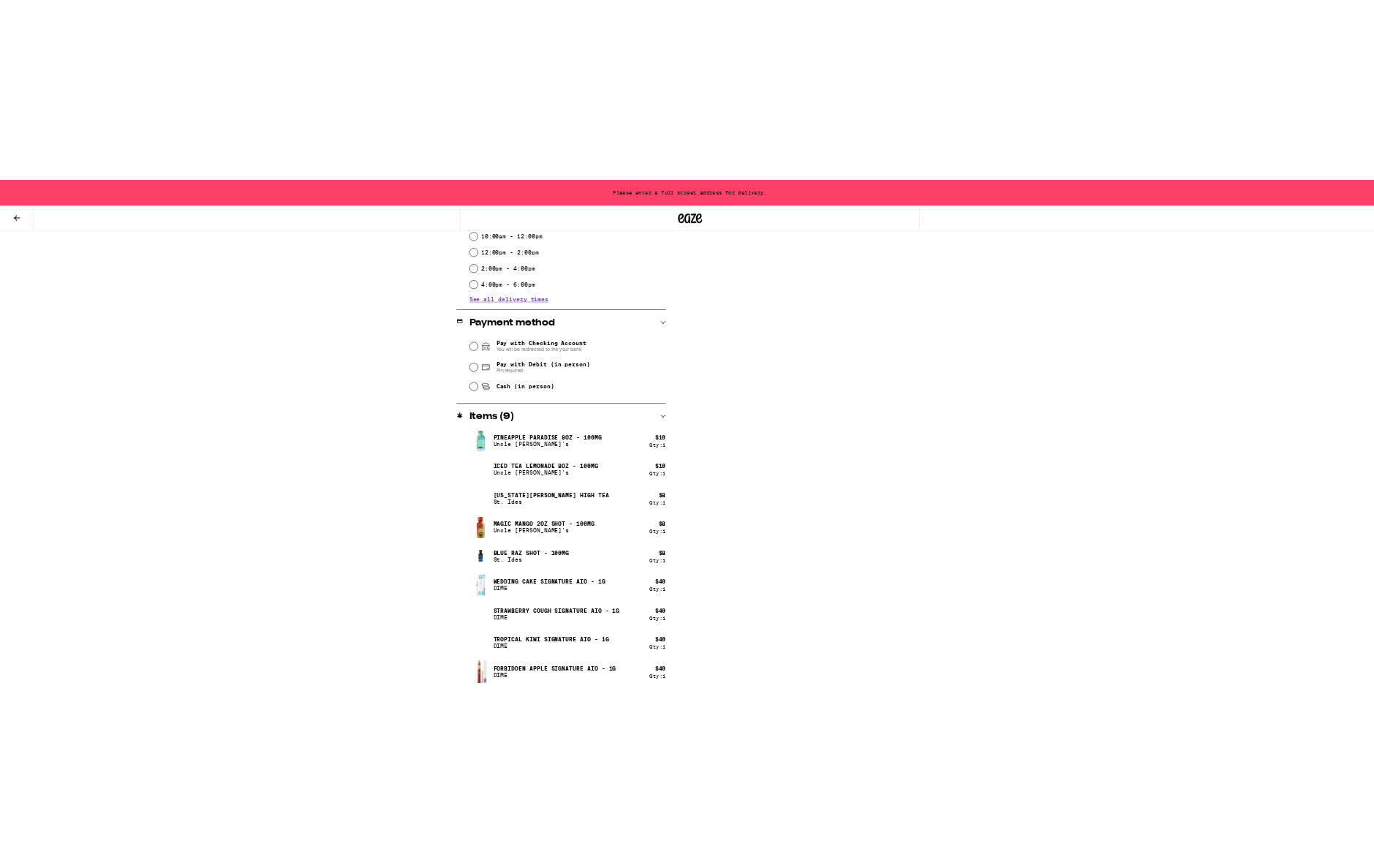
scroll to position [547, 0]
